Goal: Transaction & Acquisition: Book appointment/travel/reservation

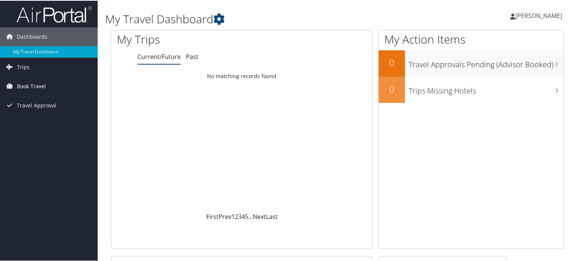
click at [24, 87] on span "Book Travel" at bounding box center [31, 85] width 29 height 19
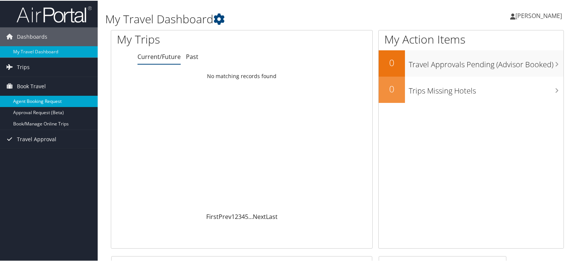
click at [21, 101] on link "Agent Booking Request" at bounding box center [49, 100] width 98 height 11
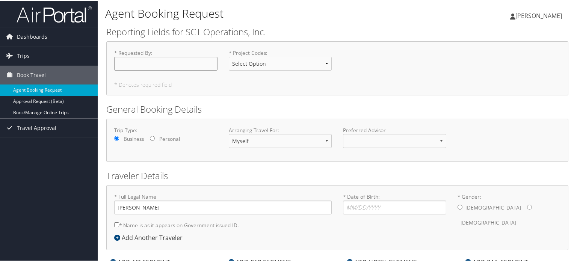
click at [153, 63] on input "* Requested By : Required" at bounding box center [165, 63] width 103 height 14
type input "[PERSON_NAME]"
click at [262, 66] on select "Select Option 21.GAL0612 21.HAL0881 AR-Dunkirk GUARD0904 Guest LILJA-OH LJA-Win…" at bounding box center [280, 63] width 103 height 14
select select "Guest"
click at [229, 56] on select "Select Option 21.GAL0612 21.HAL0881 AR-Dunkirk GUARD0904 Guest LILJA-OH LJA-Win…" at bounding box center [280, 63] width 103 height 14
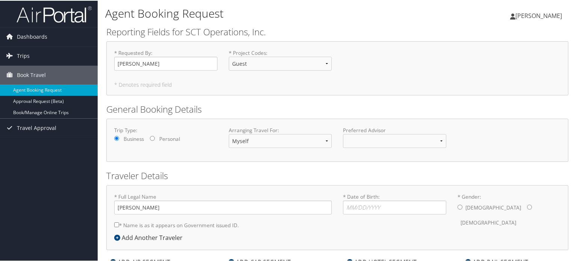
click at [356, 80] on div "* Requested By : Mark Mullenix Required * Project Codes : Select Option 21.GAL0…" at bounding box center [337, 68] width 462 height 54
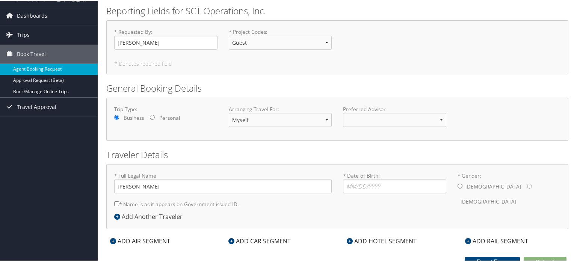
scroll to position [27, 0]
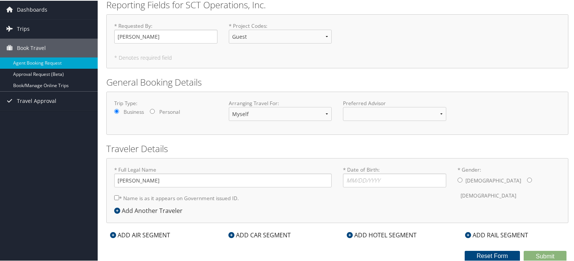
click at [274, 192] on div "* Full Legal Name Mark Edward Mullenix * Name is as it appears on Government is…" at bounding box center [223, 185] width 229 height 40
click at [350, 178] on input "* Date of Birth: Invalid Date" at bounding box center [394, 180] width 103 height 14
type input "04/10/1972"
click at [362, 208] on div "* Full Legal Name Mark Edward Mullenix * Name is as it appears on Government is…" at bounding box center [337, 189] width 462 height 65
click at [460, 179] on input "* Gender: Male Female" at bounding box center [460, 179] width 5 height 5
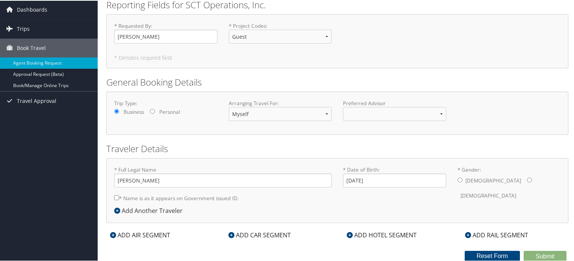
radio input "true"
click at [314, 218] on div "* Full Legal Name Mark Edward Mullenix * Name is as it appears on Government is…" at bounding box center [337, 189] width 462 height 65
click at [112, 234] on icon at bounding box center [113, 234] width 6 height 6
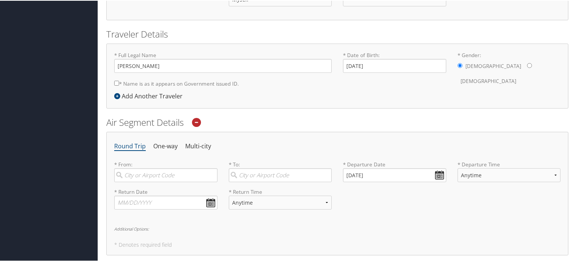
scroll to position [177, 0]
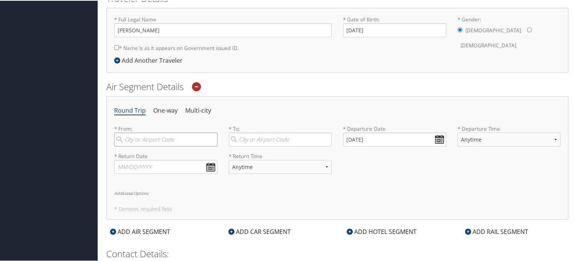
click at [165, 141] on input "search" at bounding box center [165, 139] width 103 height 14
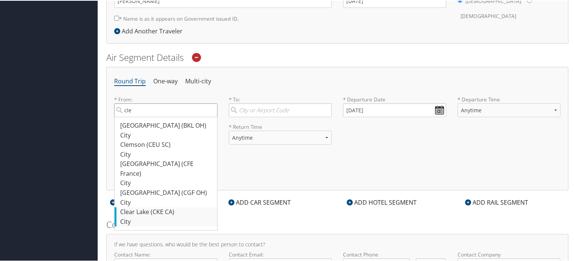
scroll to position [215, 0]
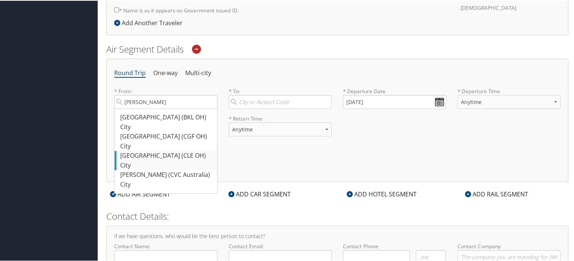
click at [151, 152] on div "Cleveland (CLE OH)" at bounding box center [166, 155] width 93 height 10
click at [151, 108] on input "cleve" at bounding box center [165, 101] width 103 height 14
type input "Cleveland (CLE OH)"
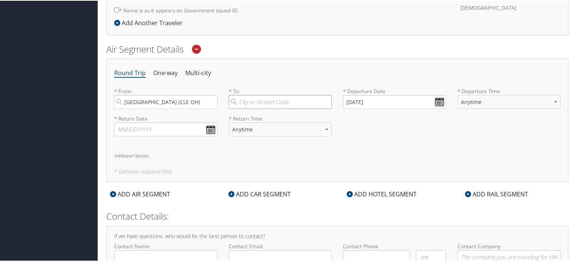
click at [296, 96] on input "search" at bounding box center [280, 101] width 103 height 14
click at [243, 117] on div "Phoenix (PHX AZ)" at bounding box center [281, 117] width 93 height 10
click at [243, 108] on input "phx" at bounding box center [280, 101] width 103 height 14
type input "Phoenix (PHX AZ)"
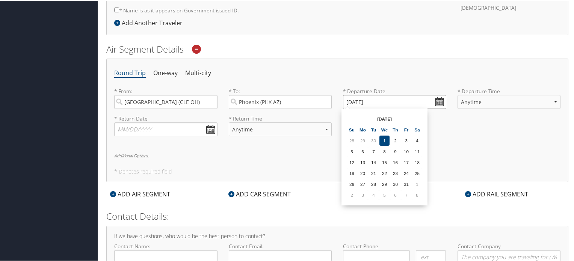
click at [382, 99] on input "10/01/2025" at bounding box center [394, 101] width 103 height 14
click at [363, 170] on td "20" at bounding box center [363, 173] width 10 height 10
type input "10/20/2025"
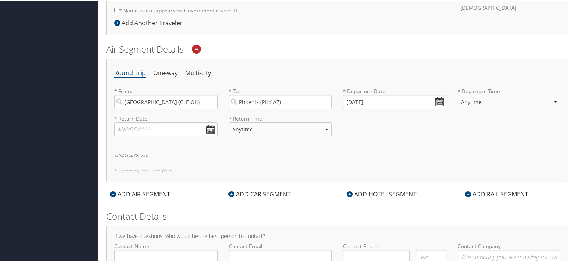
click at [363, 170] on h5 "* Denotes required field" at bounding box center [337, 170] width 446 height 5
click at [474, 101] on select "Anytime Early Morning (5AM-7AM) Morning (7AM-12PM) Afternoon (12PM-5PM) Evening…" at bounding box center [509, 101] width 103 height 14
select select "5AM-7AM"
click at [458, 94] on select "Anytime Early Morning (5AM-7AM) Morning (7AM-12PM) Afternoon (12PM-5PM) Evening…" at bounding box center [509, 101] width 103 height 14
click at [405, 147] on div "Round Trip One-way Multi-city * From: Cleveland (CLE OH) Required * To: Phoenix…" at bounding box center [337, 120] width 462 height 124
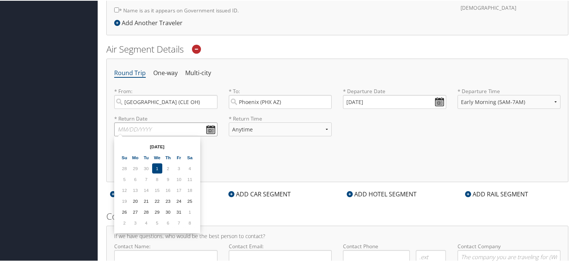
click at [172, 127] on input "text" at bounding box center [165, 129] width 103 height 14
click at [169, 198] on td "23" at bounding box center [168, 200] width 10 height 10
type input "10/23/2025"
click at [187, 132] on input "10/23/2025" at bounding box center [165, 129] width 103 height 14
click at [243, 181] on form "Reporting Fields for SCT Operations, Inc. * Requested By : Mark Mullenix Requir…" at bounding box center [337, 57] width 462 height 495
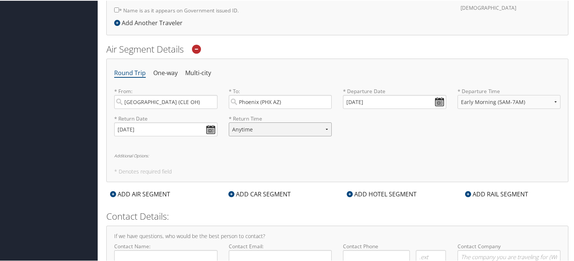
click at [297, 129] on select "Anytime Early Morning (5AM-7AM) Morning (7AM-12PM) Afternoon (12PM-5PM) Evening…" at bounding box center [280, 129] width 103 height 14
click at [229, 122] on select "Anytime Early Morning (5AM-7AM) Morning (7AM-12PM) Afternoon (12PM-5PM) Evening…" at bounding box center [280, 129] width 103 height 14
click at [270, 170] on h5 "* Denotes required field" at bounding box center [337, 170] width 446 height 5
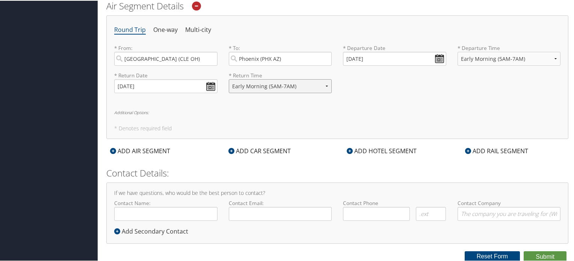
click at [326, 81] on select "Anytime Early Morning (5AM-7AM) Morning (7AM-12PM) Afternoon (12PM-5PM) Evening…" at bounding box center [280, 86] width 103 height 14
select select "7AM-12PM"
click at [229, 79] on select "Anytime Early Morning (5AM-7AM) Morning (7AM-12PM) Afternoon (12PM-5PM) Evening…" at bounding box center [280, 86] width 103 height 14
click at [325, 112] on h6 "Additional Options:" at bounding box center [337, 112] width 446 height 4
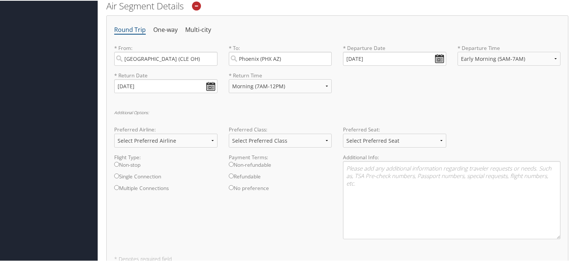
click at [115, 166] on label "Non-stop" at bounding box center [165, 166] width 103 height 12
click at [115, 166] on input "Non-stop" at bounding box center [116, 163] width 5 height 5
radio input "true"
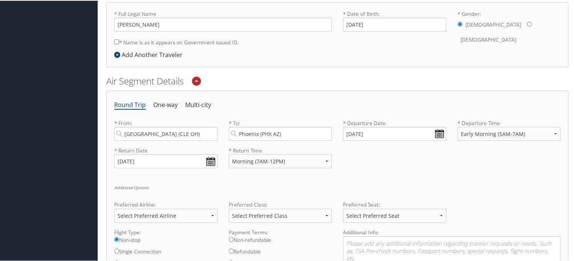
scroll to position [221, 0]
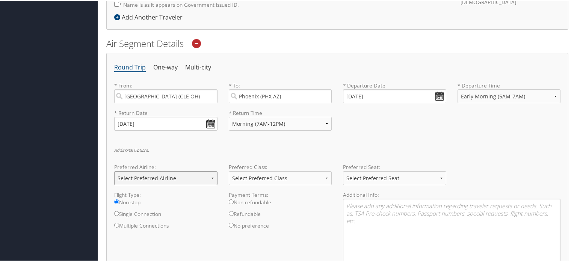
click at [213, 177] on select "Select Preferred Airline Delta United Airlines American Airlines Southwest Airl…" at bounding box center [165, 178] width 103 height 14
select select "Southwest Airlines(WN)"
click at [114, 171] on select "Select Preferred Airline Delta United Airlines American Airlines Southwest Airl…" at bounding box center [165, 178] width 103 height 14
click at [280, 178] on select "Select Preferred Class Economy Economy Plus Business First Class" at bounding box center [280, 178] width 103 height 14
click at [278, 150] on div "Additional Options: Preferred Airline: Select Preferred Airline Delta United Ai…" at bounding box center [337, 214] width 446 height 135
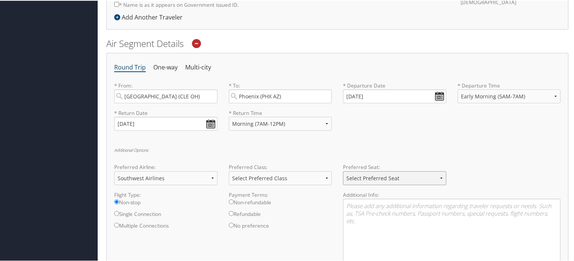
click at [383, 178] on select "Select Preferred Seat Aisle Window Middle" at bounding box center [394, 178] width 103 height 14
select select "Window"
click at [343, 171] on select "Select Preferred Seat Aisle Window Middle" at bounding box center [394, 178] width 103 height 14
click at [362, 209] on textarea at bounding box center [452, 237] width 218 height 78
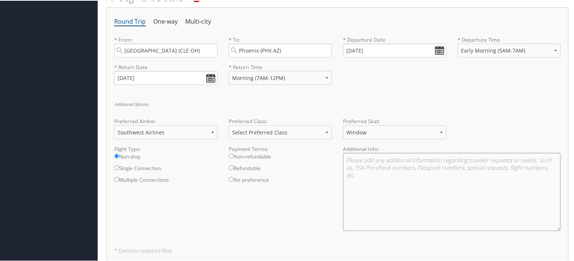
scroll to position [258, 0]
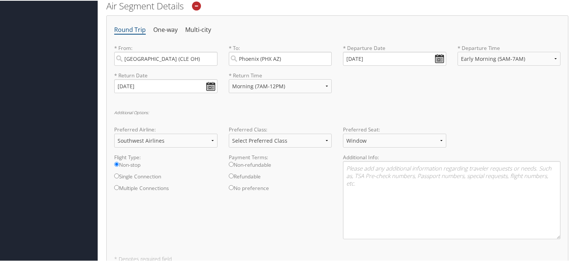
click at [145, 110] on h6 "Additional Options:" at bounding box center [337, 112] width 446 height 4
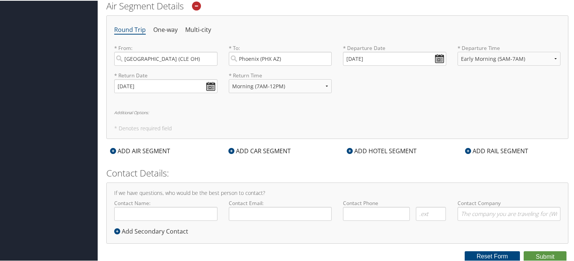
click at [150, 150] on div "ADD AIR SEGMENT" at bounding box center [140, 150] width 68 height 9
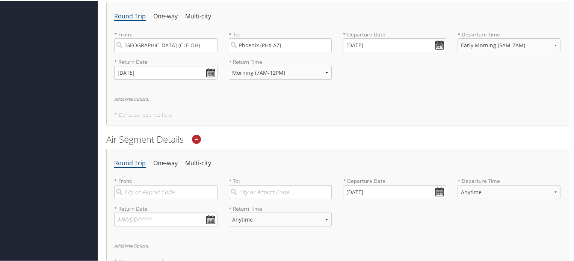
scroll to position [254, 0]
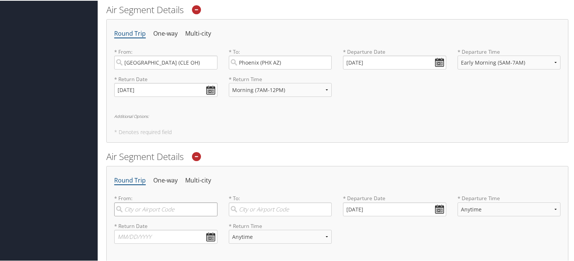
click at [168, 213] on input "search" at bounding box center [165, 209] width 103 height 14
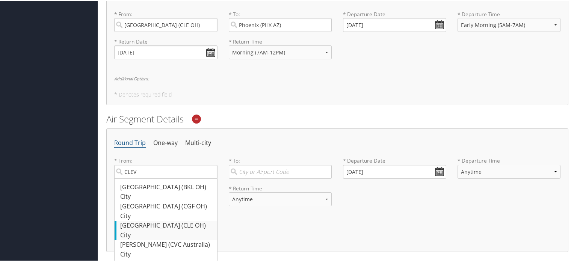
click at [162, 226] on div "Cleveland (CLE OH)" at bounding box center [166, 225] width 93 height 10
click at [162, 178] on input "CLEV" at bounding box center [165, 171] width 103 height 14
type input "Cleveland (CLE OH)"
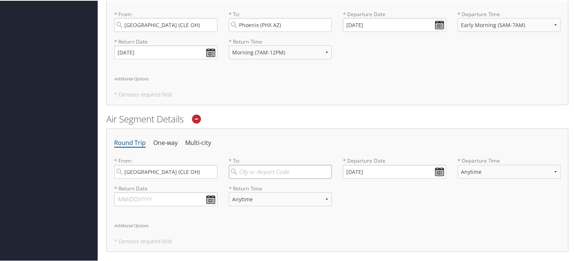
click at [249, 169] on input "search" at bounding box center [280, 171] width 103 height 14
click at [259, 195] on div "City" at bounding box center [281, 196] width 93 height 10
click at [259, 178] on input "Phx" at bounding box center [280, 171] width 103 height 14
type input "Phoenix (PHX AZ)"
click at [373, 167] on input "10/01/2025" at bounding box center [394, 171] width 103 height 14
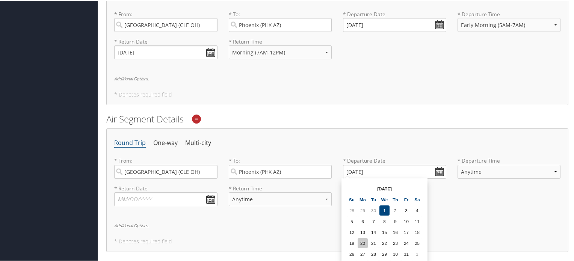
click at [363, 239] on td "20" at bounding box center [363, 242] width 10 height 10
type input "10/20/2025"
click at [464, 177] on label "* Departure Time Anytime Early Morning (5AM-7AM) Morning (7AM-12PM) Afternoon (…" at bounding box center [509, 169] width 103 height 27
click at [464, 177] on select "Anytime Early Morning (5AM-7AM) Morning (7AM-12PM) Afternoon (12PM-5PM) Evening…" at bounding box center [509, 171] width 103 height 14
click at [466, 175] on select "Anytime Early Morning (5AM-7AM) Morning (7AM-12PM) Afternoon (12PM-5PM) Evening…" at bounding box center [509, 171] width 103 height 14
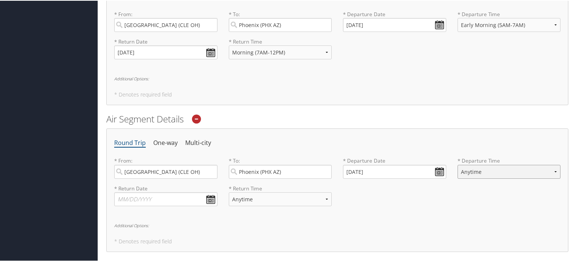
select select "5AM-7AM"
click at [458, 164] on select "Anytime Early Morning (5AM-7AM) Morning (7AM-12PM) Afternoon (12PM-5PM) Evening…" at bounding box center [509, 171] width 103 height 14
click at [419, 209] on div "* Return Date Dates must be valid * Return Time Anytime Early Morning (5AM-7AM)…" at bounding box center [338, 197] width 458 height 27
click at [162, 199] on input "text" at bounding box center [165, 199] width 103 height 14
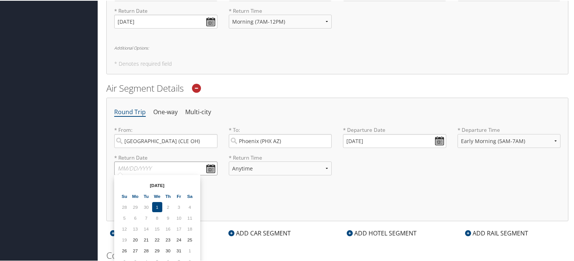
scroll to position [367, 0]
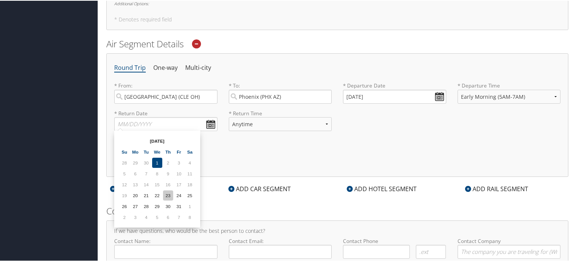
click at [168, 192] on td "23" at bounding box center [168, 195] width 10 height 10
type input "10/23/2025"
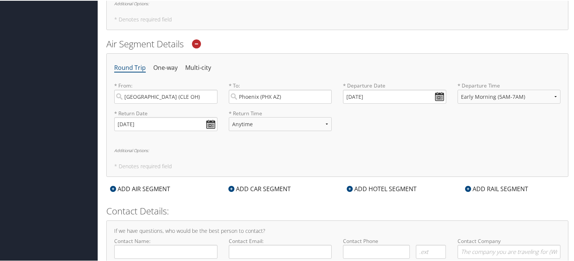
click at [260, 156] on div "Round Trip One-way Multi-city * From: Cleveland (CLE OH) Required * To: Phoenix…" at bounding box center [337, 115] width 462 height 124
click at [268, 119] on select "Anytime Early Morning (5AM-7AM) Morning (7AM-12PM) Afternoon (12PM-5PM) Evening…" at bounding box center [280, 123] width 103 height 14
select select "7AM-12PM"
click at [229, 116] on select "Anytime Early Morning (5AM-7AM) Morning (7AM-12PM) Afternoon (12PM-5PM) Evening…" at bounding box center [280, 123] width 103 height 14
click at [277, 160] on div "Round Trip One-way Multi-city * From: Cleveland (CLE OH) Required * To: Phoenix…" at bounding box center [337, 115] width 462 height 124
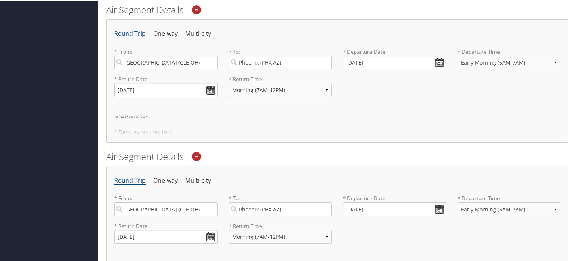
scroll to position [292, 0]
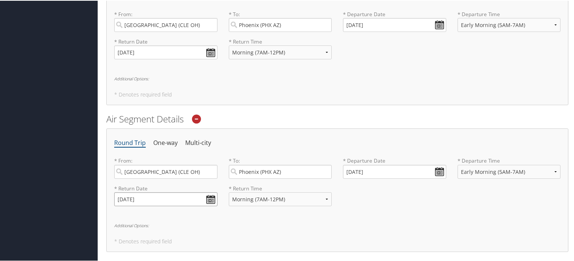
click at [206, 198] on input "10/23/2025" at bounding box center [165, 199] width 103 height 14
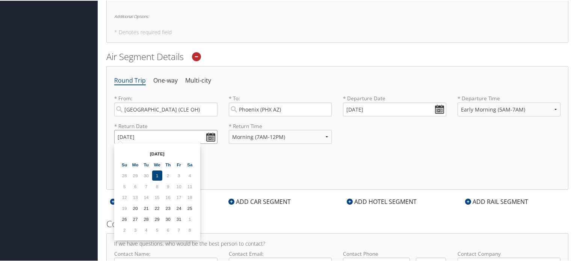
scroll to position [367, 0]
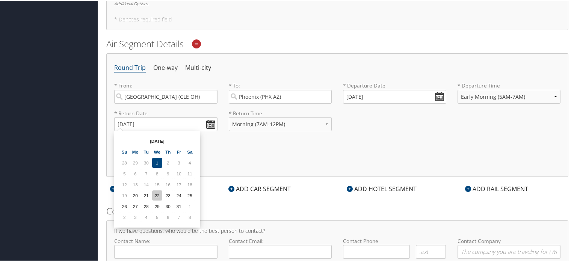
click at [158, 195] on td "22" at bounding box center [157, 195] width 10 height 10
type input "10/22/2025"
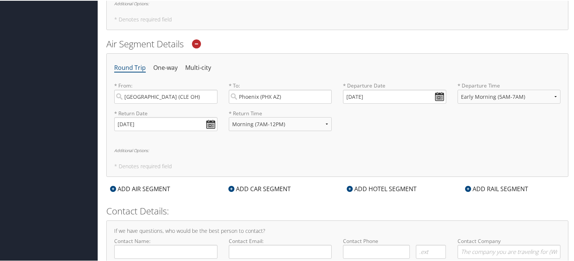
click at [227, 163] on h5 "* Denotes required field" at bounding box center [337, 165] width 446 height 5
click at [326, 125] on select "Anytime Early Morning (5AM-7AM) Morning (7AM-12PM) Afternoon (12PM-5PM) Evening…" at bounding box center [280, 123] width 103 height 14
select select "5PM-10PM"
click at [229, 116] on select "Anytime Early Morning (5AM-7AM) Morning (7AM-12PM) Afternoon (12PM-5PM) Evening…" at bounding box center [280, 123] width 103 height 14
click at [197, 41] on icon at bounding box center [196, 43] width 9 height 9
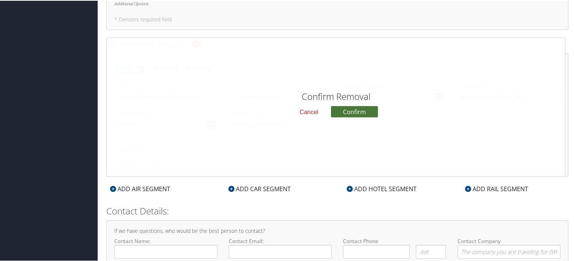
click at [362, 112] on button "Confirm" at bounding box center [354, 110] width 47 height 11
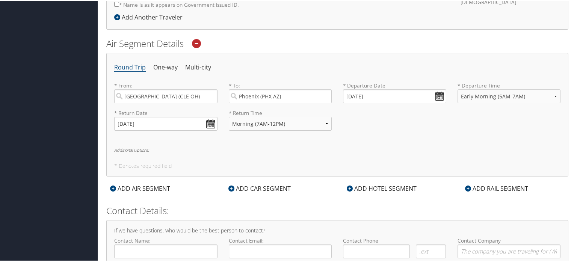
scroll to position [258, 0]
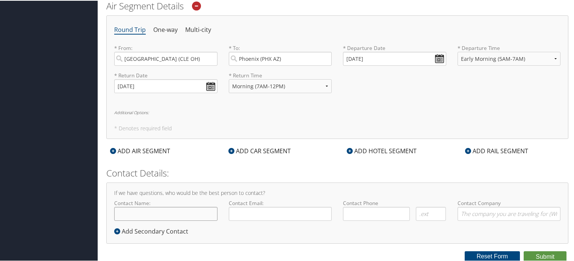
click at [166, 215] on input "Contact Name:" at bounding box center [165, 213] width 103 height 14
click at [312, 169] on h2 "Contact Details:" at bounding box center [337, 172] width 462 height 13
click at [184, 214] on input "Contact Name:" at bounding box center [165, 213] width 103 height 14
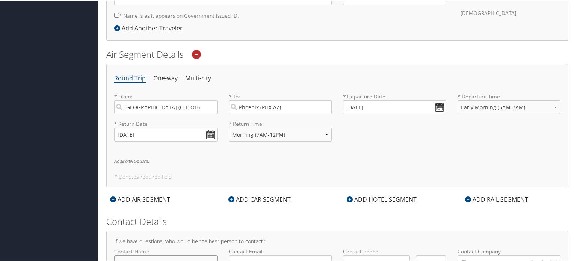
scroll to position [221, 0]
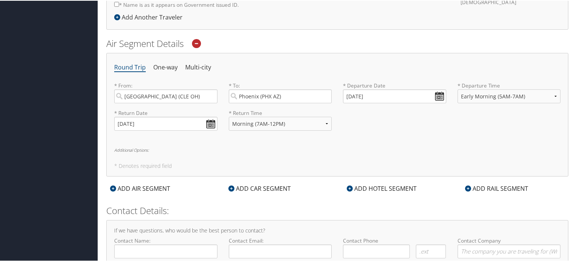
click at [139, 148] on h6 "Additional Options:" at bounding box center [337, 149] width 446 height 4
select select "Southwest Airlines(WN)"
select select "Window"
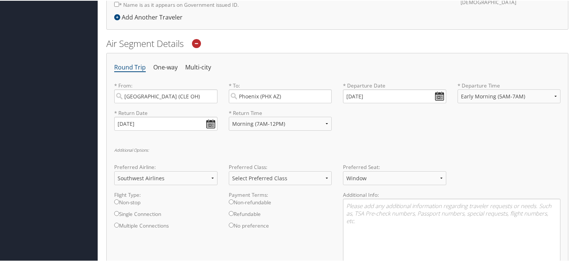
click at [231, 225] on input "No preference" at bounding box center [231, 224] width 5 height 5
radio input "true"
click at [115, 201] on input "Non-stop" at bounding box center [116, 201] width 5 height 5
radio input "true"
click at [301, 181] on select "Select Preferred Class Economy Economy Plus Business First Class" at bounding box center [280, 178] width 103 height 14
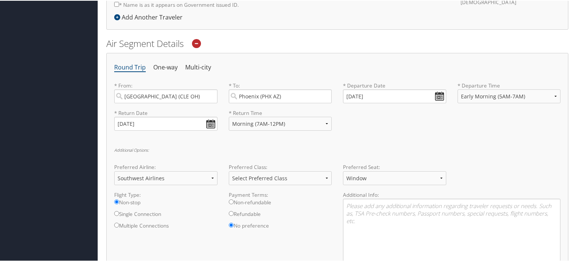
click at [296, 153] on div "Additional Options: Preferred Airline: Select Preferred Airline Delta United Ai…" at bounding box center [337, 214] width 446 height 135
click at [371, 212] on textarea at bounding box center [452, 237] width 218 height 78
type textarea "TKN# TT128GHS4 - I am open to using a different airline, as long as the times/d…"
click at [418, 142] on div "Round Trip One-way Multi-city * From: Cleveland (CLE OH) Required * To: Phoenix…" at bounding box center [337, 179] width 462 height 254
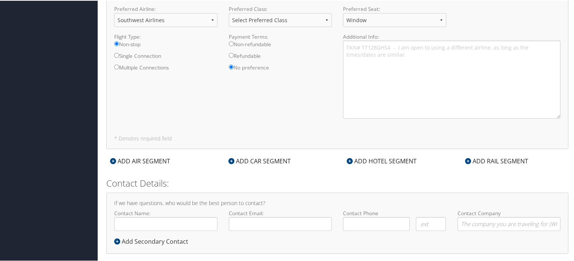
scroll to position [389, 0]
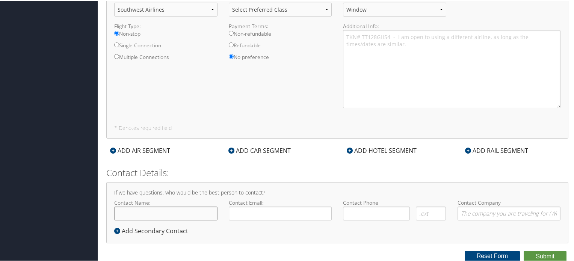
click at [179, 209] on input "Contact Name:" at bounding box center [165, 213] width 103 height 14
type input "[PERSON_NAME]"
type input "mmullenix@sct.us.com"
type input "( ) -"
type input "SCT Operations, Inc."
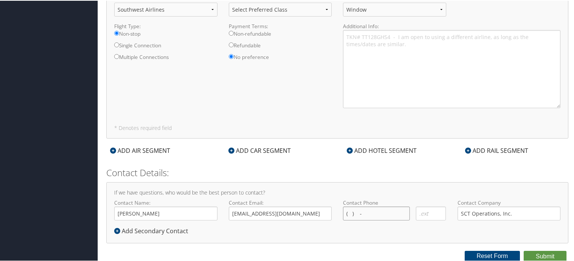
click at [354, 216] on input "( ) -" at bounding box center [376, 213] width 67 height 14
type input "(330) 591-0552"
click at [365, 184] on div "If we have questions, who would be the best person to contact? Contact Name: Ma…" at bounding box center [337, 211] width 462 height 61
click at [542, 253] on button "Submit" at bounding box center [545, 255] width 43 height 11
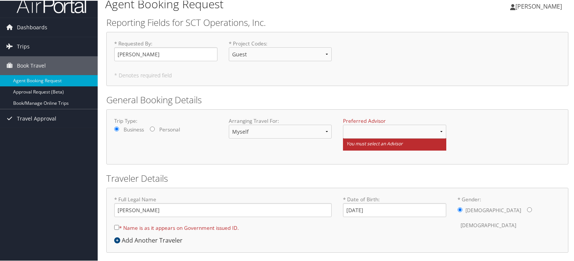
click at [117, 225] on input "* Name is as it appears on Government issued ID." at bounding box center [116, 226] width 5 height 5
checkbox input "true"
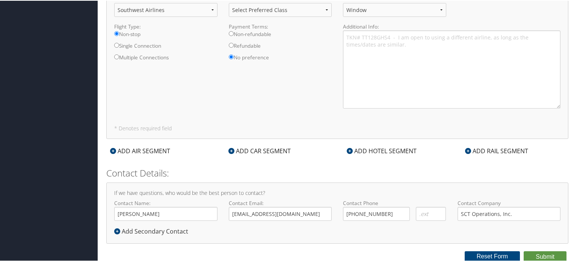
scroll to position [401, 0]
click at [535, 254] on button "Submit" at bounding box center [545, 255] width 43 height 11
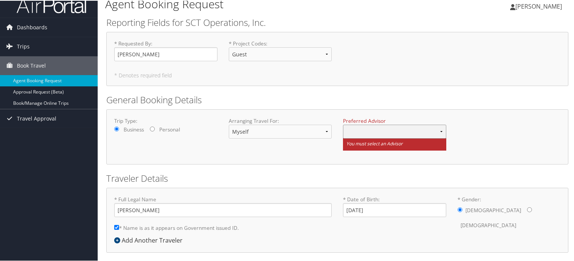
click at [438, 132] on select at bounding box center [394, 131] width 103 height 14
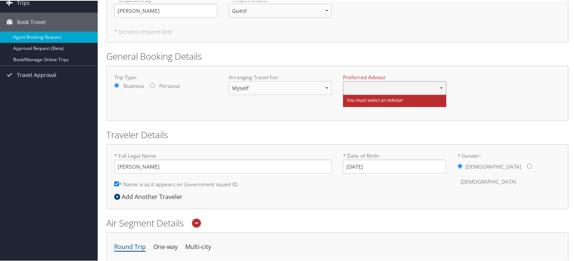
scroll to position [0, 0]
